Goal: Transaction & Acquisition: Purchase product/service

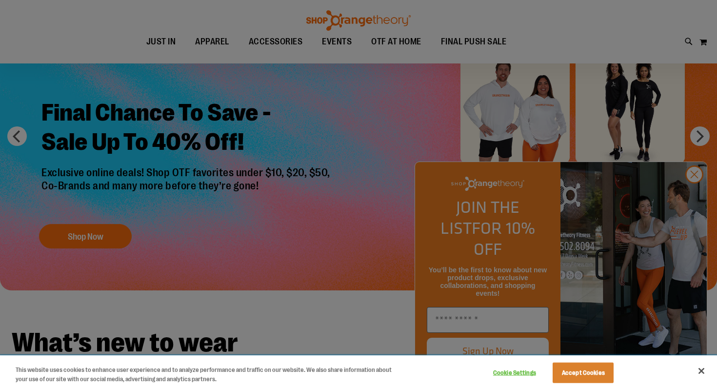
scroll to position [74, 0]
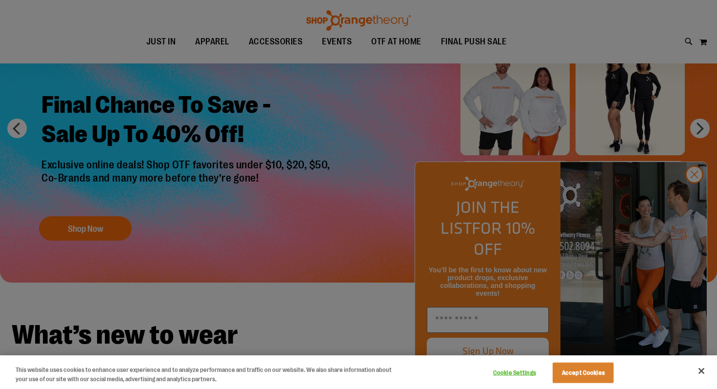
click at [320, 207] on div at bounding box center [358, 194] width 717 height 389
click at [191, 38] on div at bounding box center [358, 194] width 717 height 389
click at [694, 194] on div at bounding box center [358, 194] width 717 height 389
click at [589, 371] on button "Accept Cookies" at bounding box center [583, 372] width 61 height 20
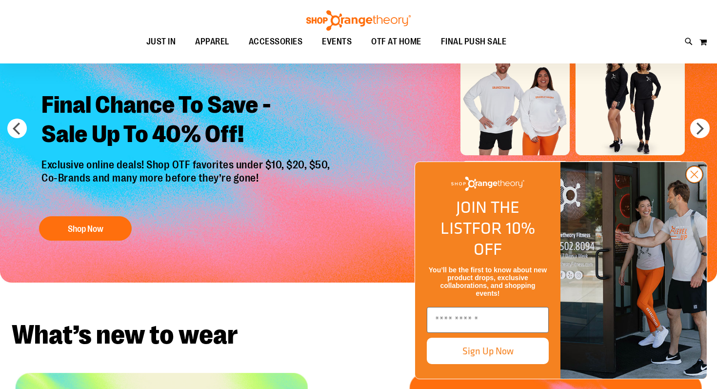
click at [687, 182] on circle "Close dialog" at bounding box center [694, 174] width 16 height 16
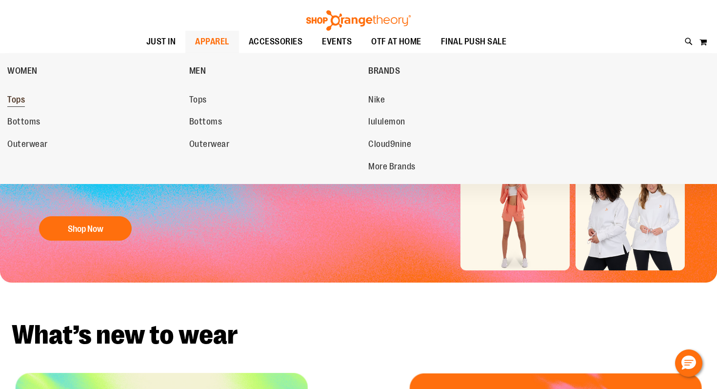
click at [25, 100] on span "Tops" at bounding box center [16, 101] width 18 height 12
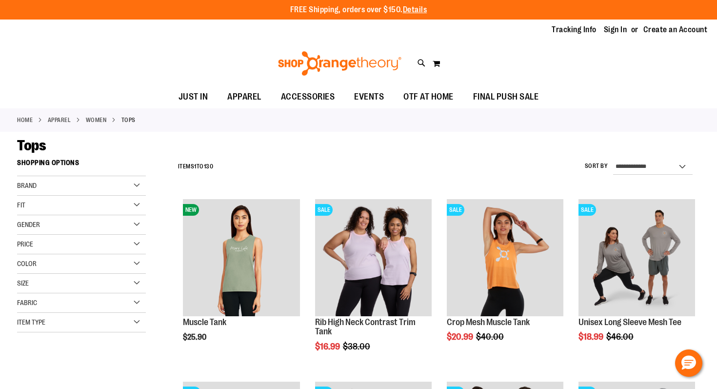
click at [61, 197] on div "Fit" at bounding box center [81, 206] width 129 height 20
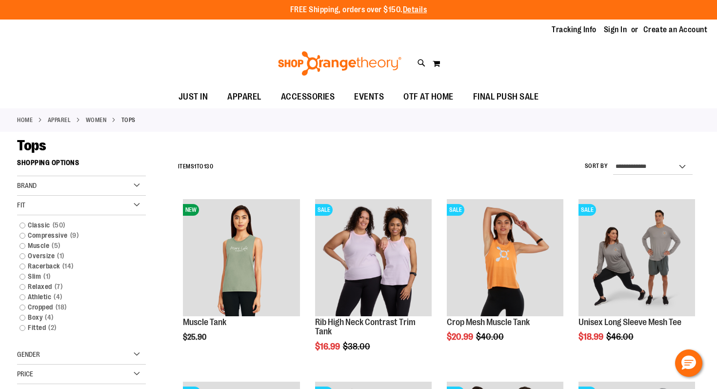
click at [34, 205] on div "Fit" at bounding box center [81, 206] width 129 height 20
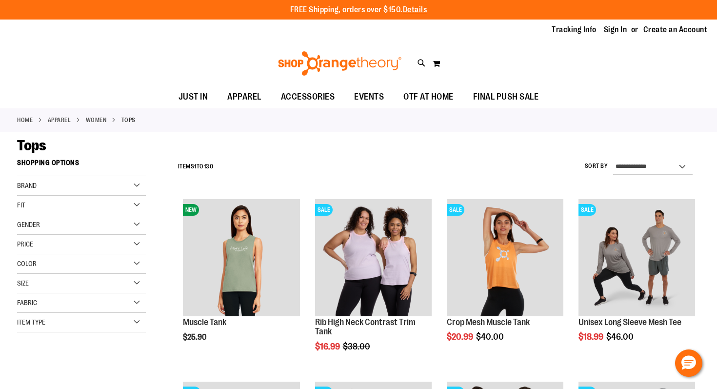
click at [185, 55] on div "Toggle Nav Search Popular Suggestions Advanced Search" at bounding box center [358, 63] width 717 height 45
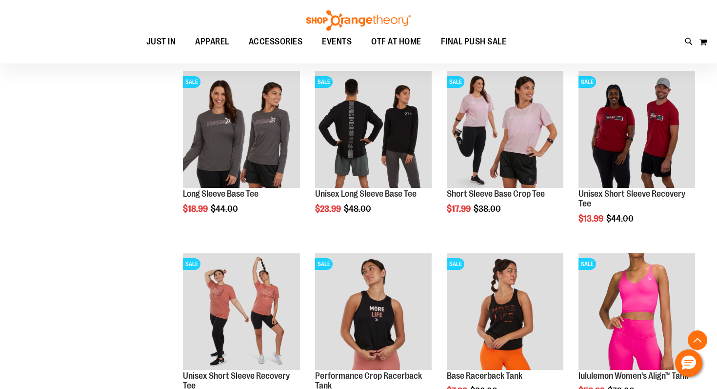
scroll to position [334, 0]
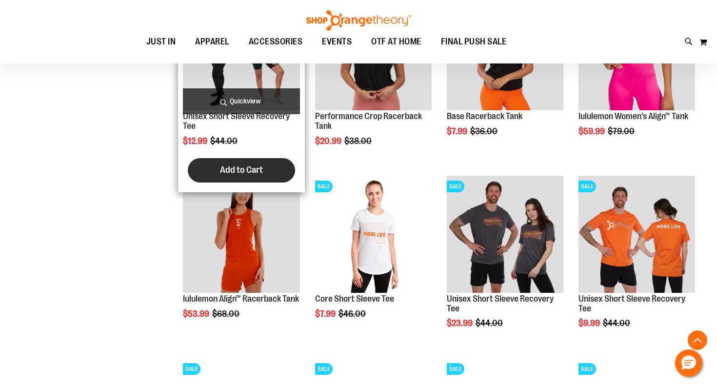
scroll to position [590, 0]
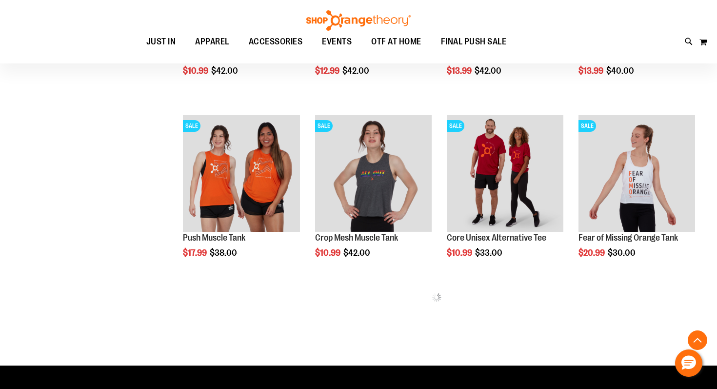
scroll to position [1173, 0]
